Goal: Use online tool/utility: Use online tool/utility

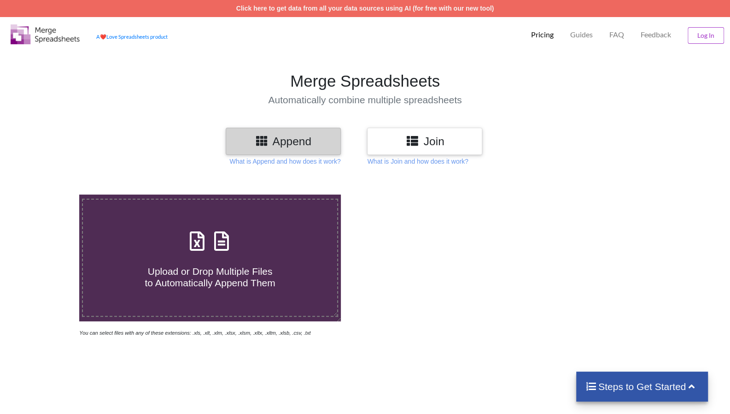
click at [218, 242] on icon at bounding box center [221, 236] width 23 height 19
click at [51, 194] on input "Upload or Drop Multiple Files to Automatically Append Them" at bounding box center [51, 194] width 0 height 0
type input "C:\fakepath\20211225.xlsx"
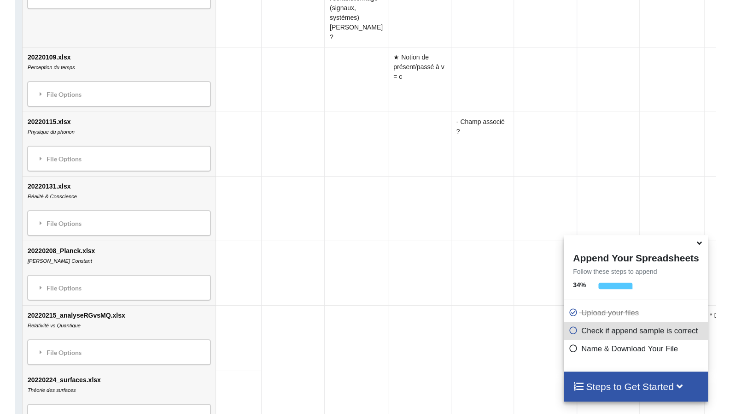
scroll to position [819, 0]
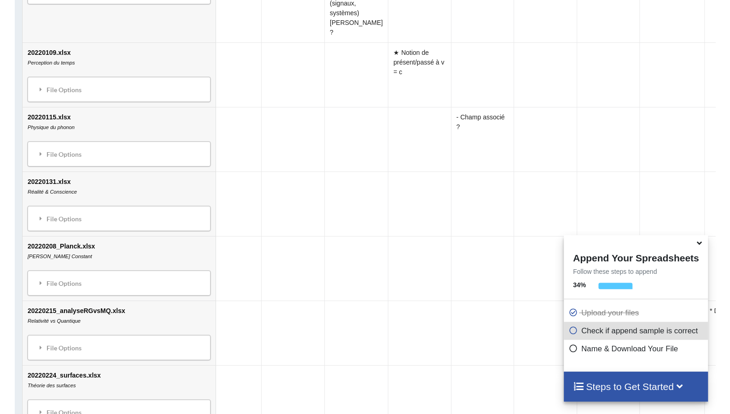
click at [697, 244] on icon at bounding box center [700, 241] width 10 height 8
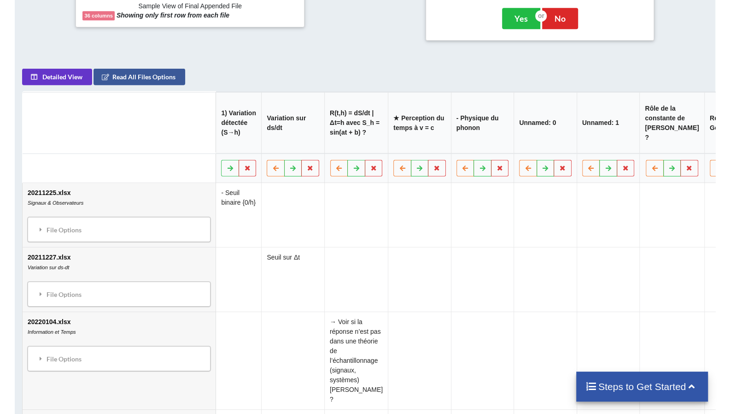
scroll to position [453, 0]
click at [37, 226] on icon at bounding box center [41, 228] width 8 height 6
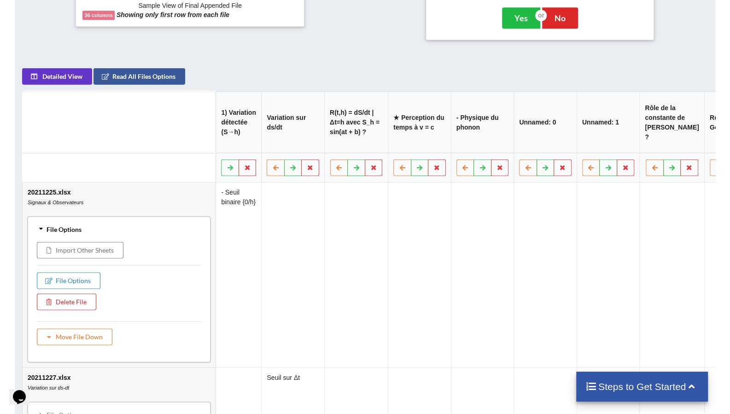
scroll to position [0, 0]
click at [36, 226] on div "File Options" at bounding box center [118, 228] width 177 height 19
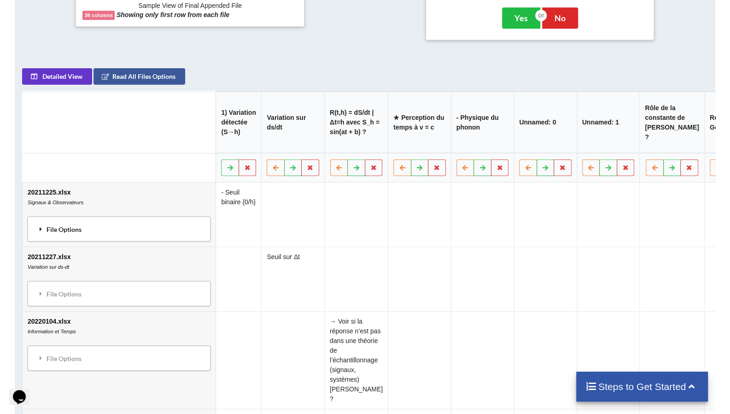
scroll to position [0, 0]
click at [100, 230] on div "File Options" at bounding box center [118, 228] width 177 height 19
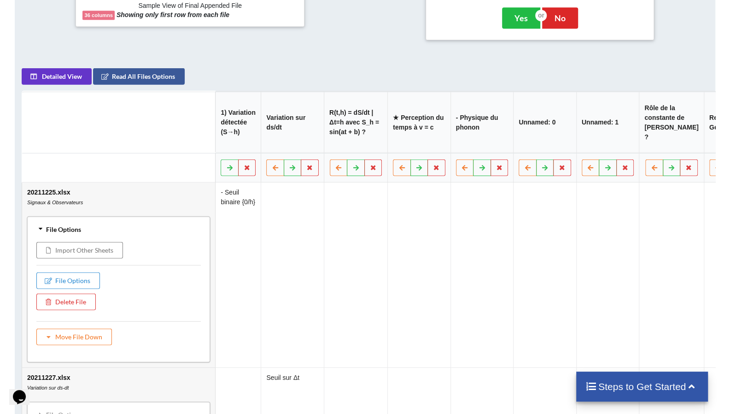
click at [219, 312] on td "- Seuil binaire {0/h}" at bounding box center [238, 274] width 46 height 185
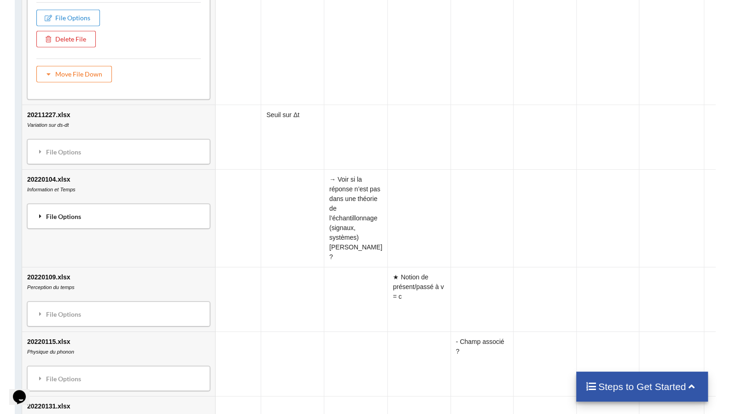
click at [153, 210] on div "File Options" at bounding box center [118, 215] width 177 height 19
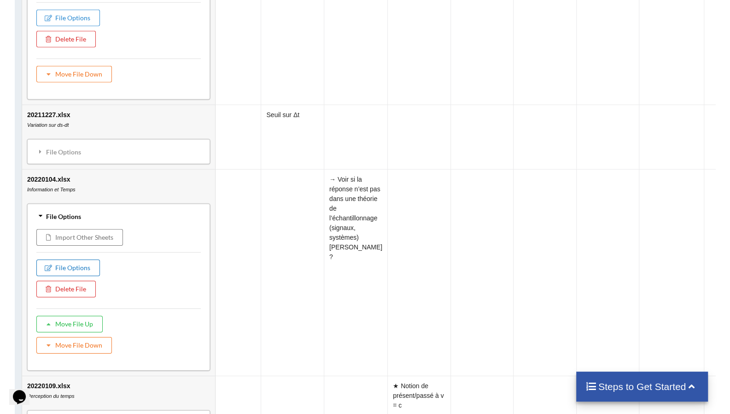
click at [84, 266] on button "File Options" at bounding box center [68, 267] width 64 height 17
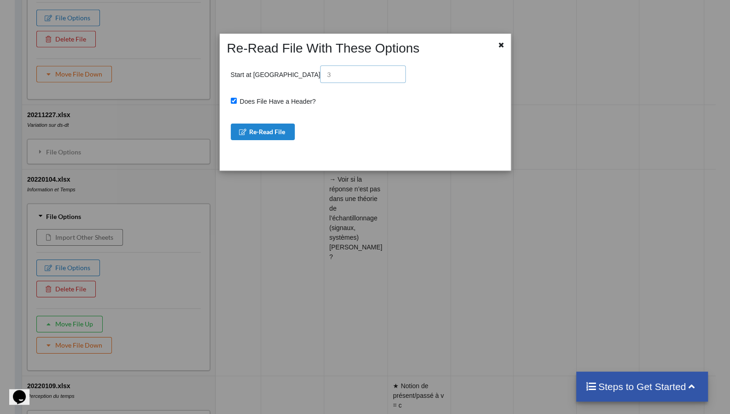
click at [320, 77] on input "text" at bounding box center [363, 74] width 86 height 18
click at [500, 44] on icon at bounding box center [502, 44] width 8 height 6
